Goal: Complete application form

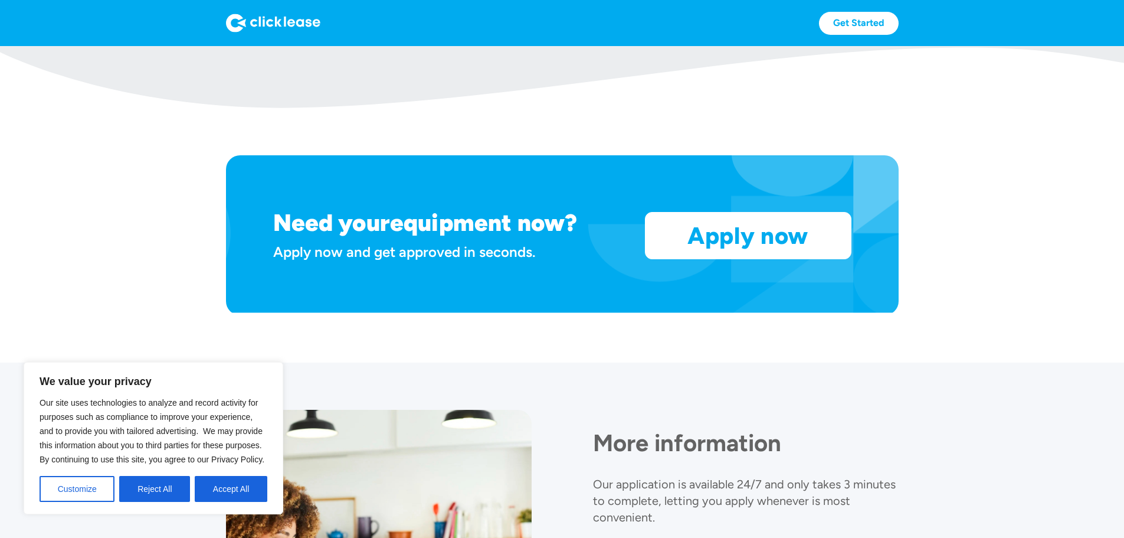
scroll to position [938, 0]
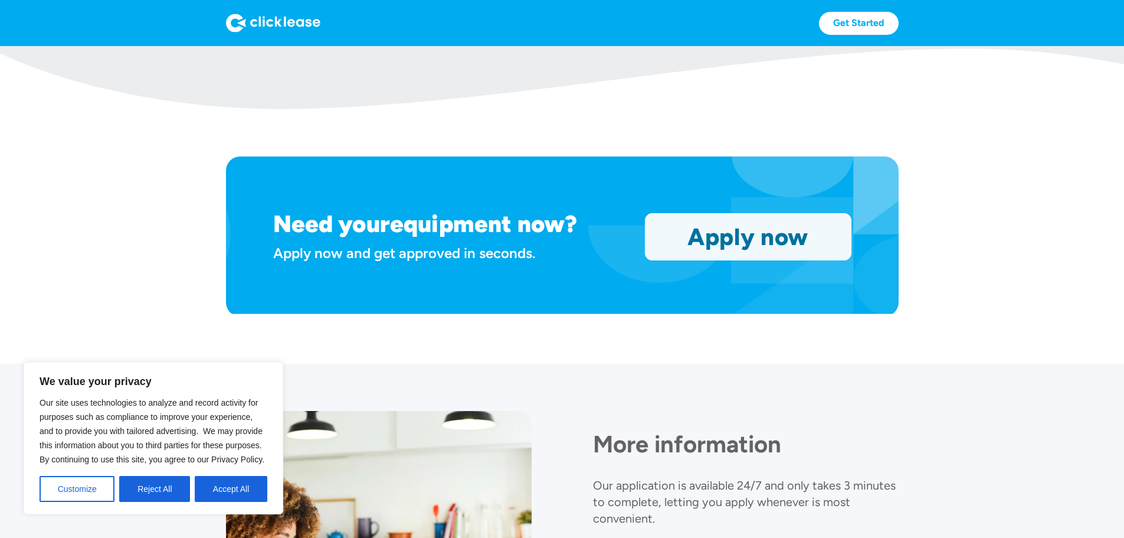
click at [813, 260] on link "Apply now" at bounding box center [748, 237] width 205 height 46
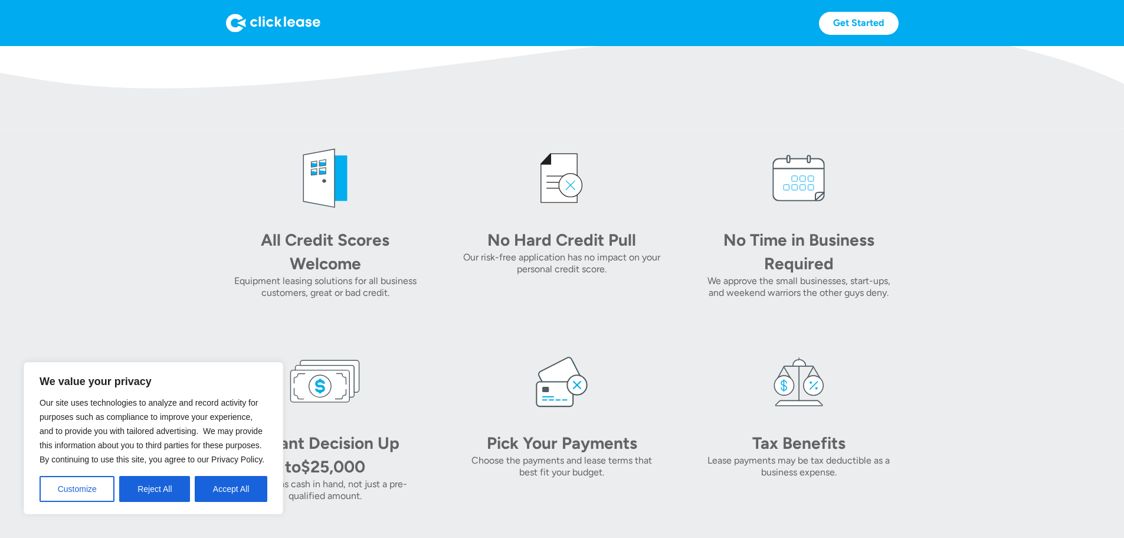
scroll to position [590, 0]
